Goal: Book appointment/travel/reservation: Book appointment/travel/reservation

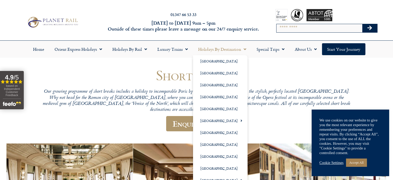
click at [227, 51] on link "Holidays by Destination" at bounding box center [222, 49] width 58 height 12
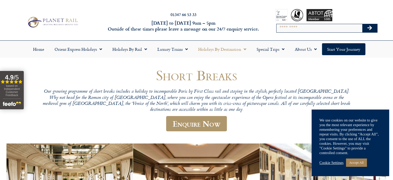
click at [227, 51] on link "Holidays by Destination" at bounding box center [222, 49] width 58 height 12
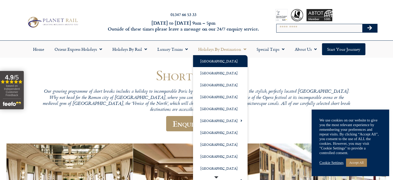
click at [208, 60] on link "[GEOGRAPHIC_DATA]" at bounding box center [220, 61] width 55 height 12
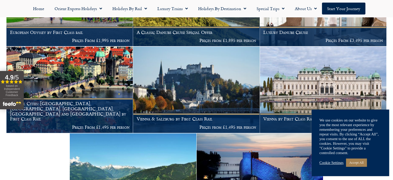
scroll to position [166, 0]
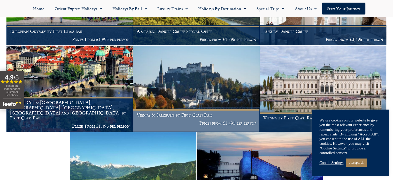
click at [176, 95] on img at bounding box center [196, 88] width 126 height 86
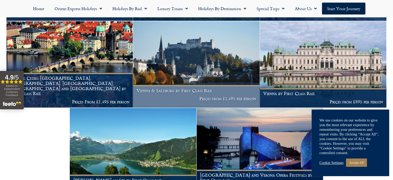
scroll to position [197, 0]
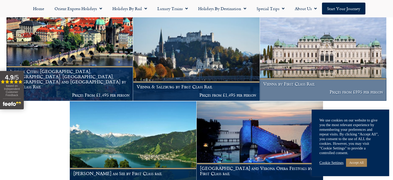
click at [307, 66] on img at bounding box center [323, 57] width 126 height 86
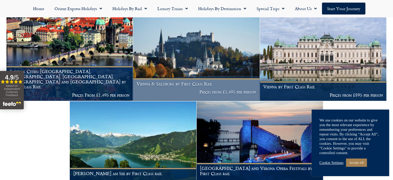
click at [195, 62] on img at bounding box center [196, 57] width 126 height 86
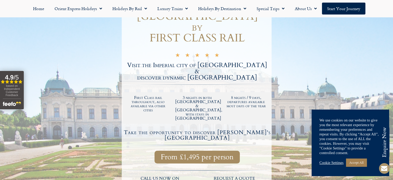
scroll to position [93, 0]
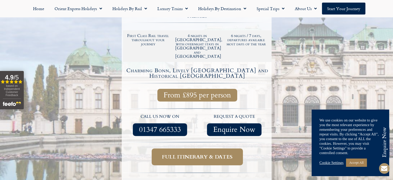
scroll to position [124, 0]
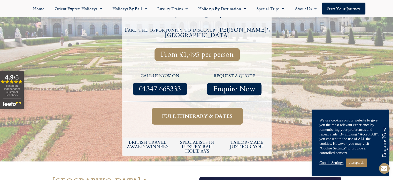
scroll to position [207, 0]
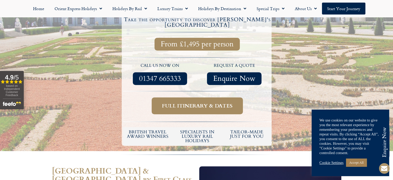
click at [193, 102] on span "Full itinerary & dates" at bounding box center [197, 105] width 71 height 6
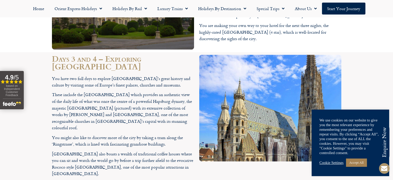
scroll to position [796, 0]
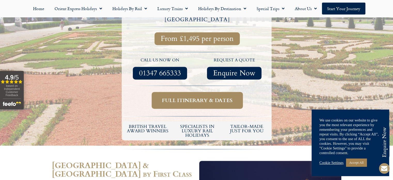
scroll to position [207, 0]
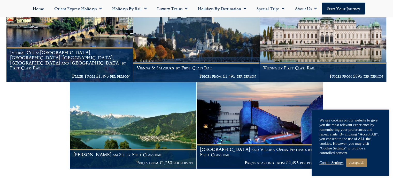
scroll to position [219, 0]
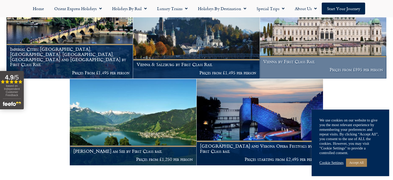
click at [284, 42] on img at bounding box center [323, 35] width 126 height 86
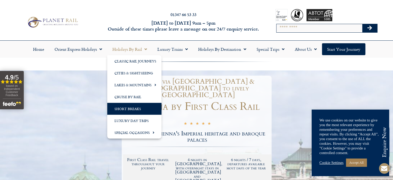
click at [127, 108] on link "Short Breaks" at bounding box center [134, 109] width 54 height 12
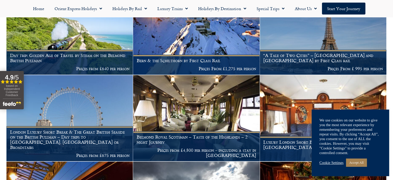
scroll to position [332, 0]
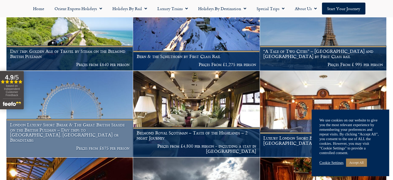
drag, startPoint x: 0, startPoint y: 0, endPoint x: 127, endPoint y: 108, distance: 166.9
click at [127, 108] on img at bounding box center [69, 114] width 126 height 86
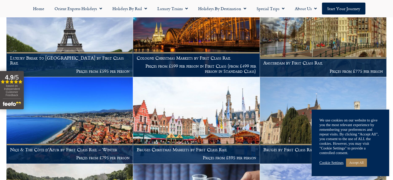
scroll to position [932, 0]
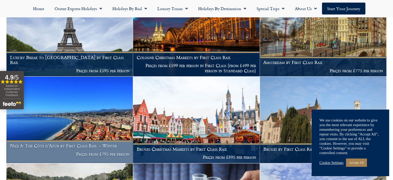
click at [48, 112] on img at bounding box center [69, 120] width 126 height 86
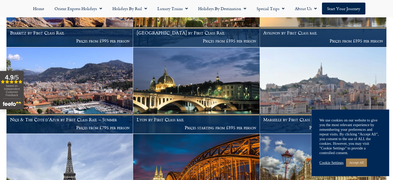
scroll to position [735, 0]
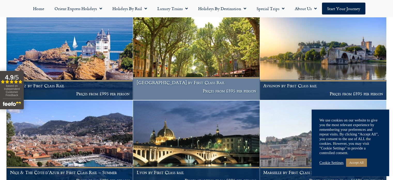
click at [146, 37] on img at bounding box center [196, 56] width 126 height 86
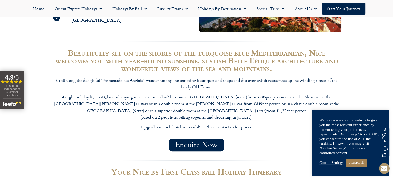
scroll to position [393, 0]
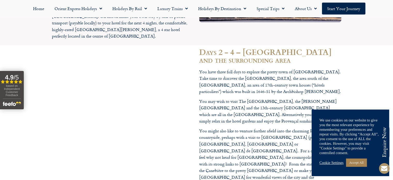
scroll to position [682, 0]
